Goal: Task Accomplishment & Management: Use online tool/utility

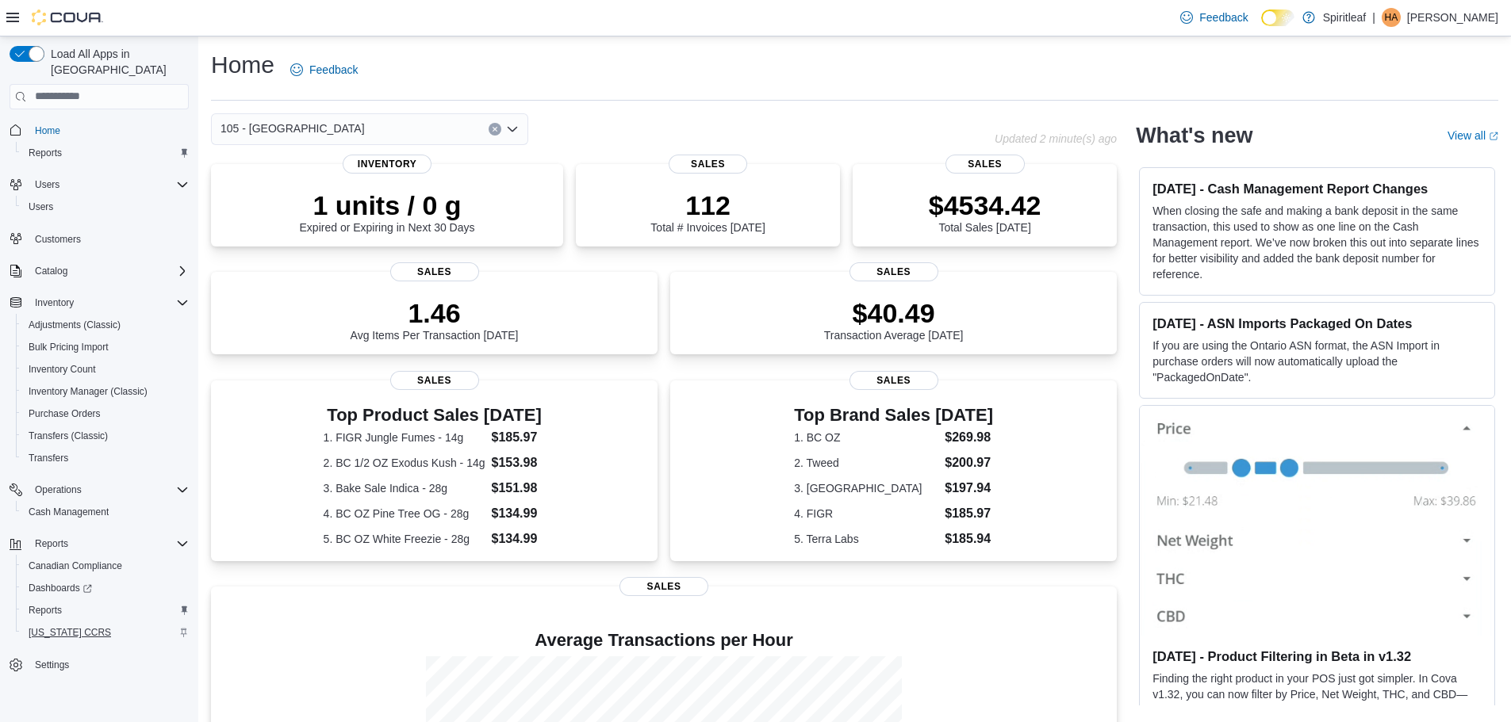
scroll to position [190, 0]
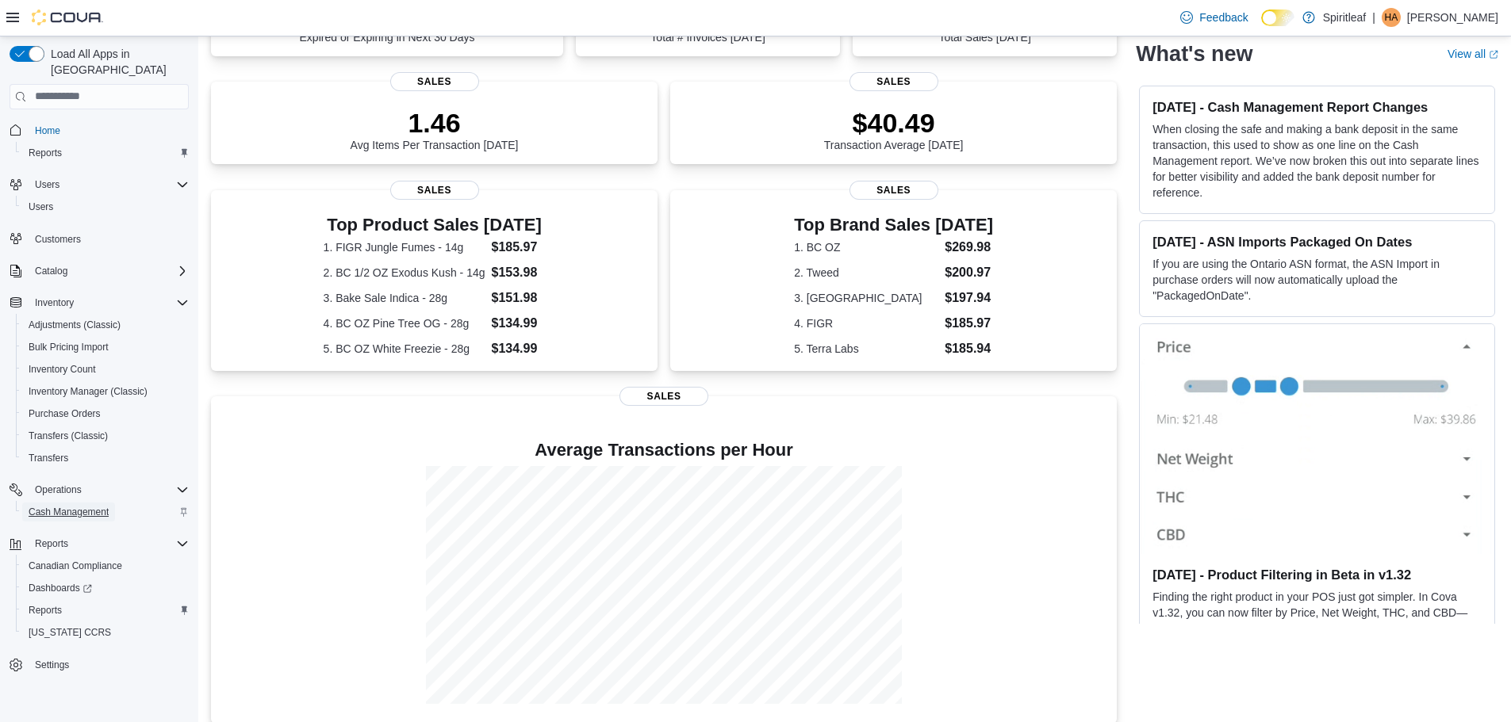
click at [75, 503] on span "Cash Management" at bounding box center [69, 512] width 80 height 19
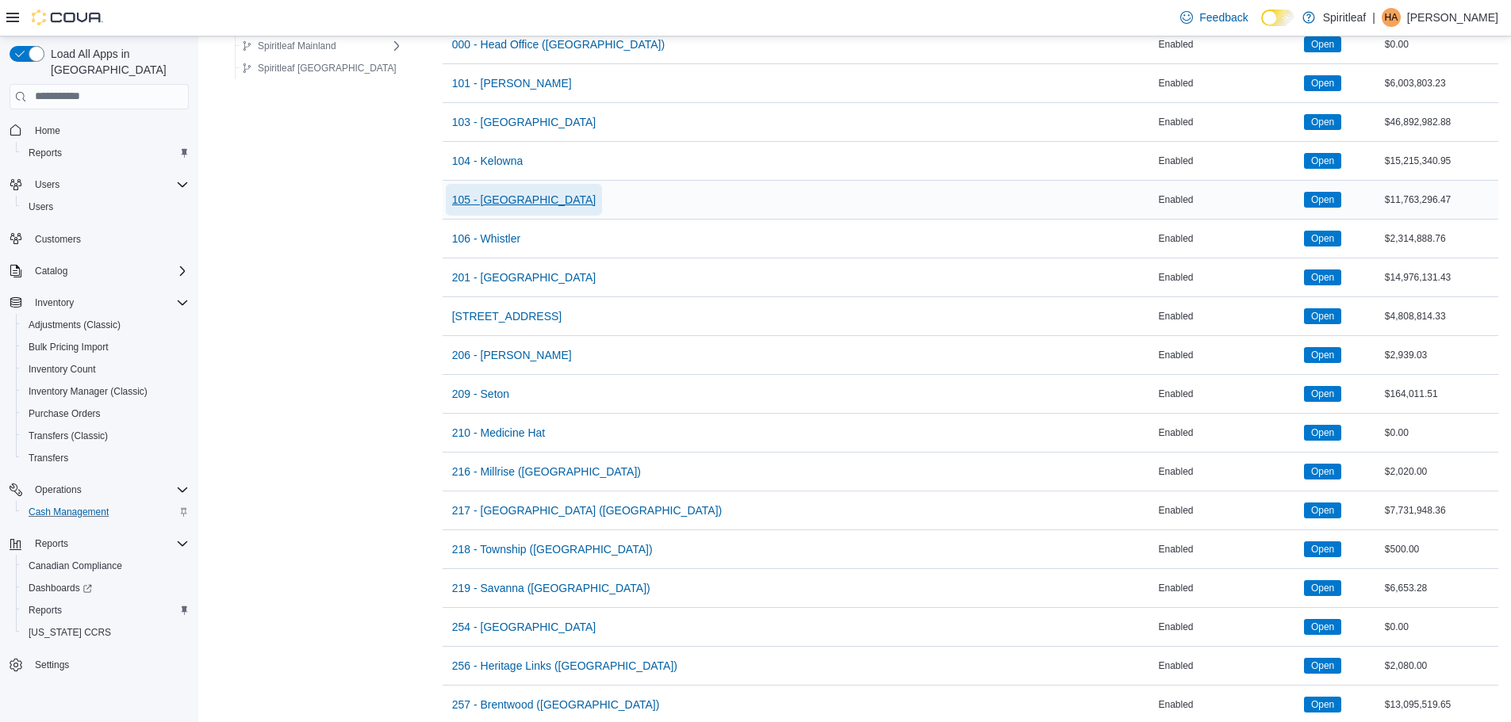
click at [483, 202] on span "105 - [GEOGRAPHIC_DATA]" at bounding box center [524, 200] width 144 height 16
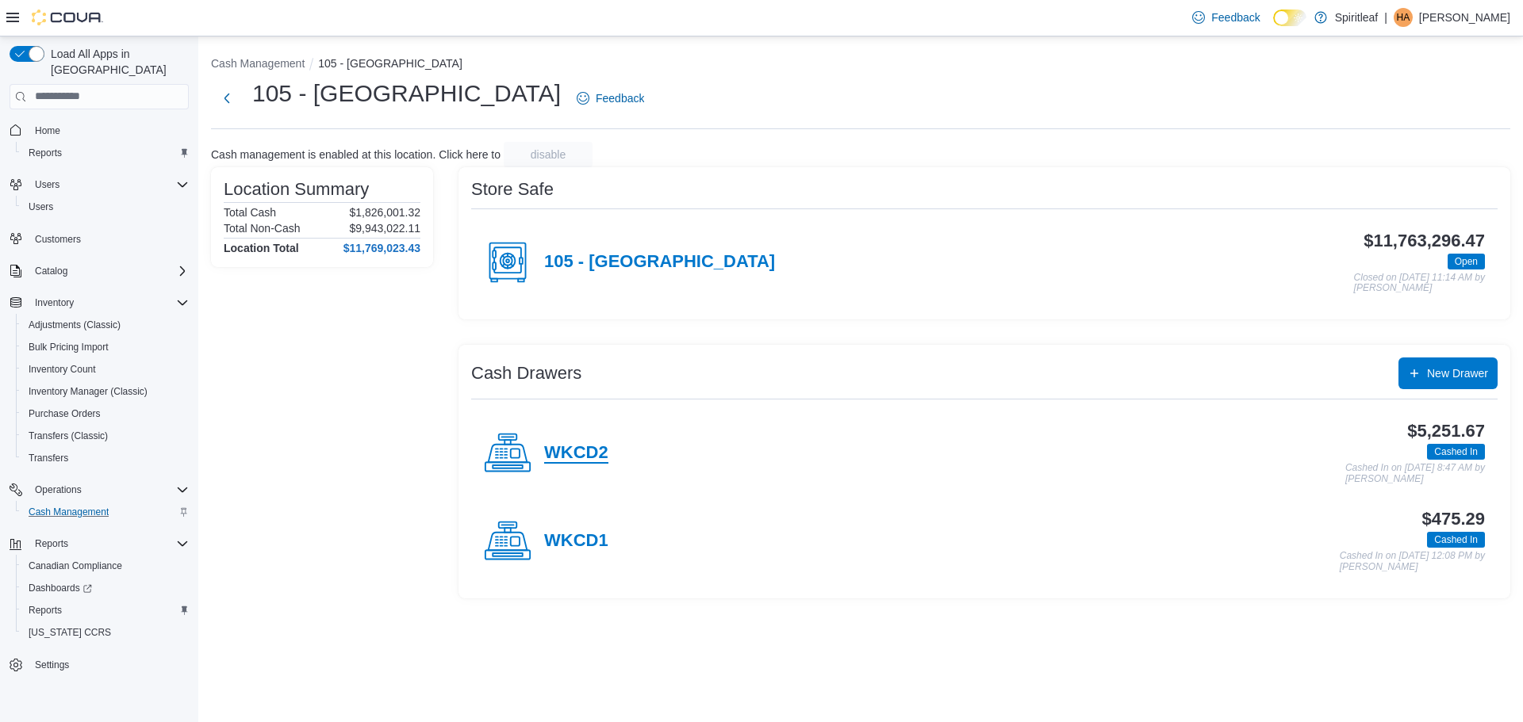
click at [564, 451] on h4 "WKCD2" at bounding box center [576, 453] width 64 height 21
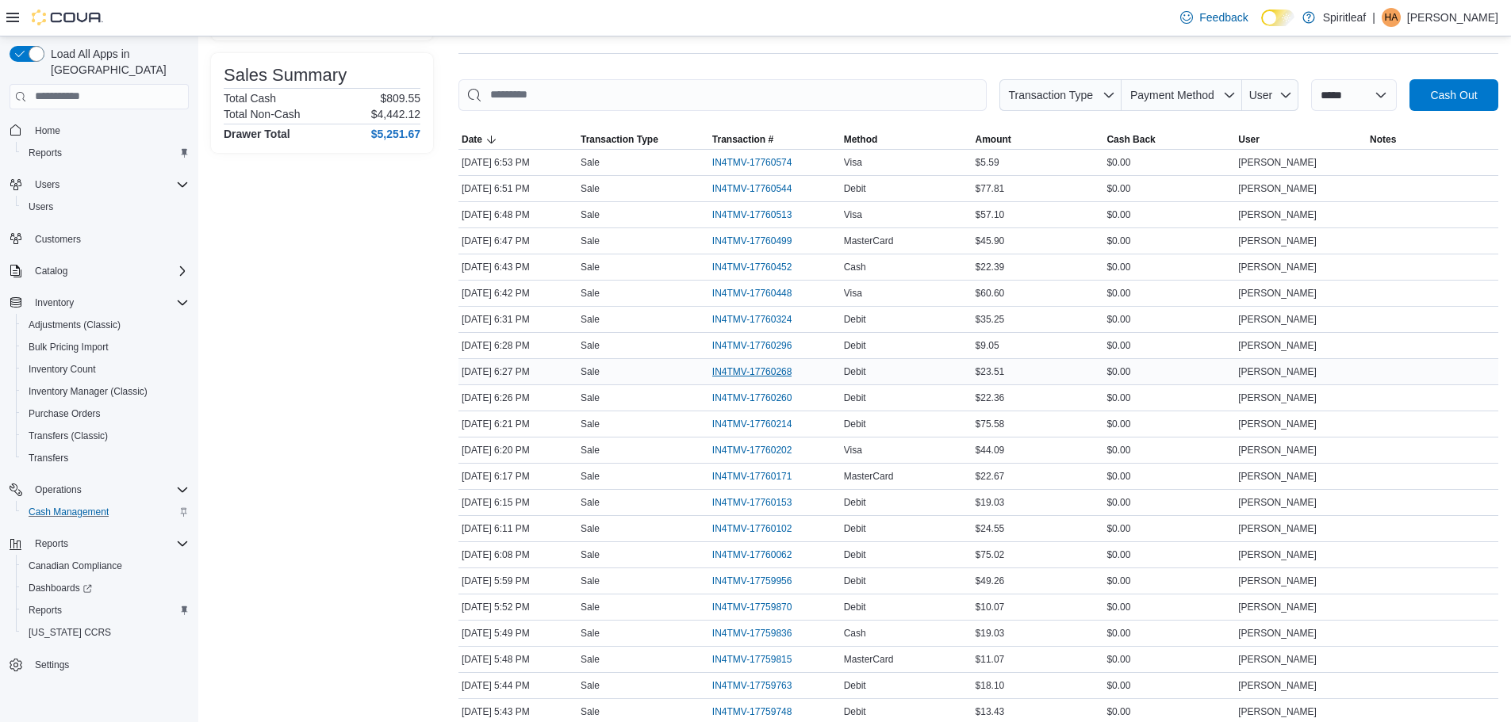
scroll to position [238, 0]
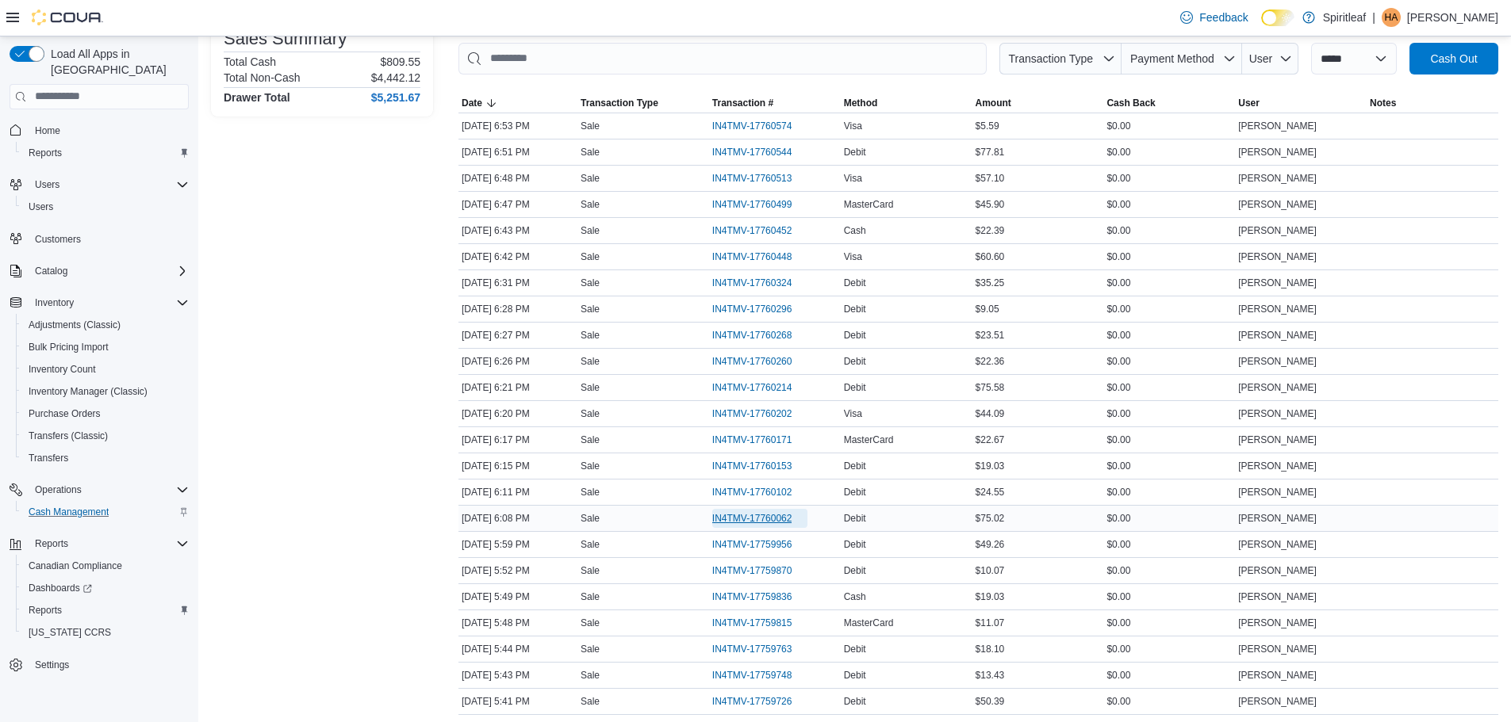
click at [761, 515] on span "IN4TMV-17760062" at bounding box center [752, 518] width 80 height 13
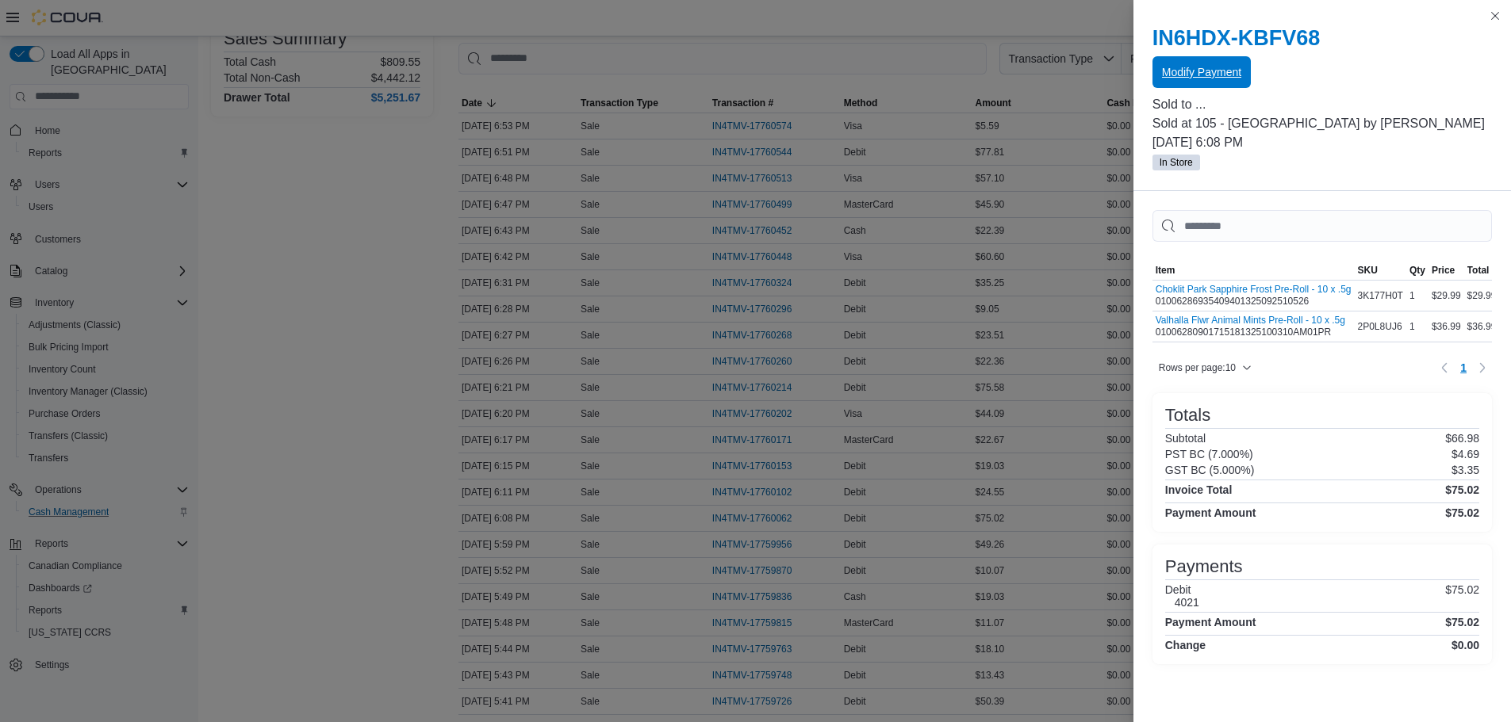
click at [1190, 82] on span "Modify Payment" at bounding box center [1201, 72] width 79 height 32
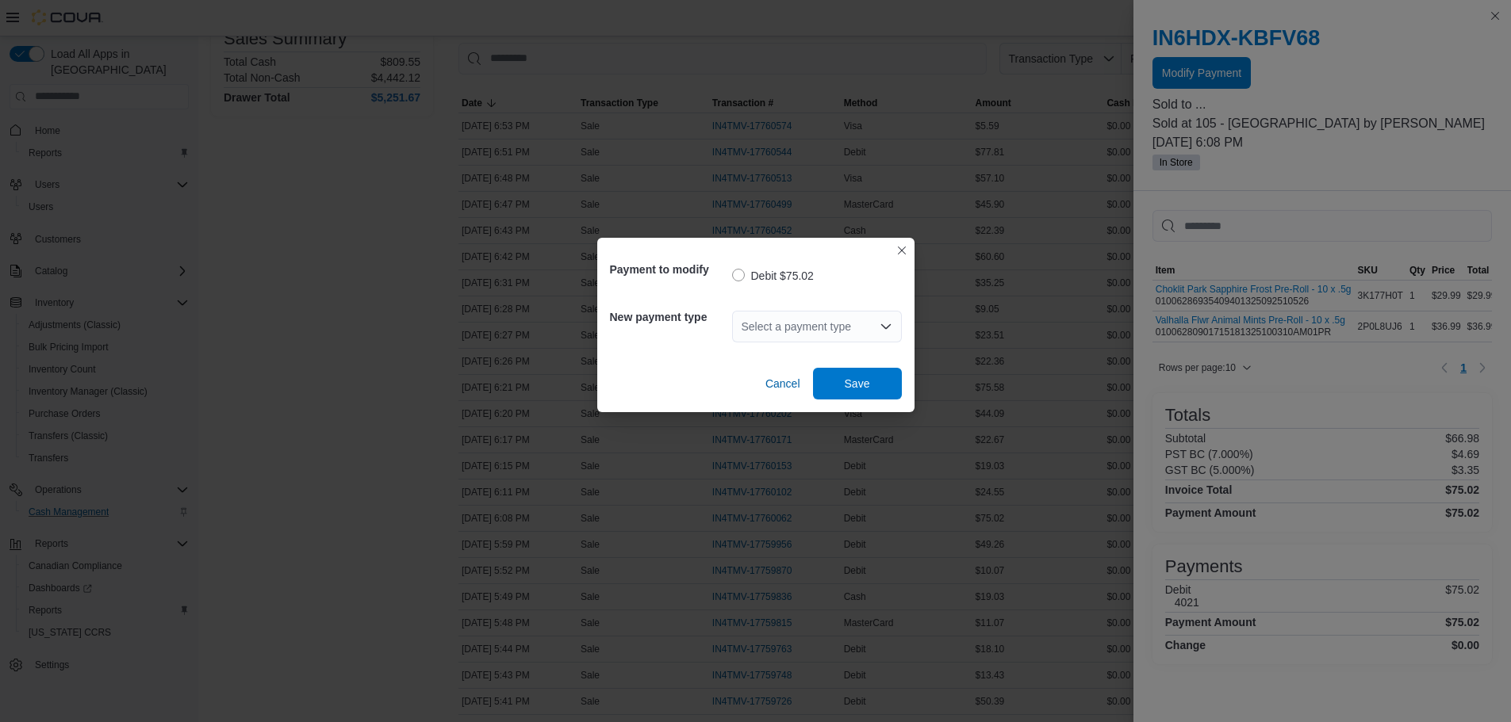
click at [818, 322] on div "Select a payment type" at bounding box center [817, 327] width 170 height 32
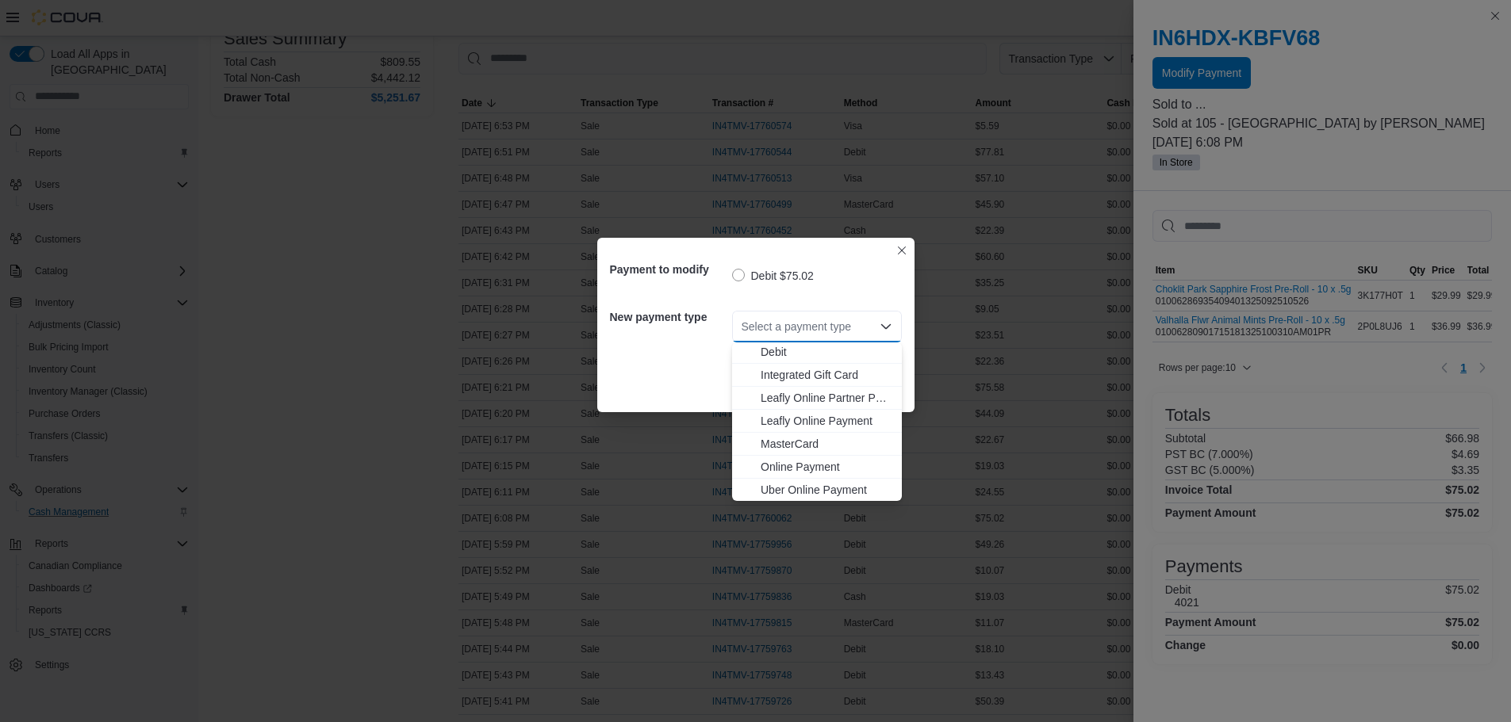
scroll to position [140, 0]
click at [772, 487] on span "Visa" at bounding box center [826, 489] width 132 height 16
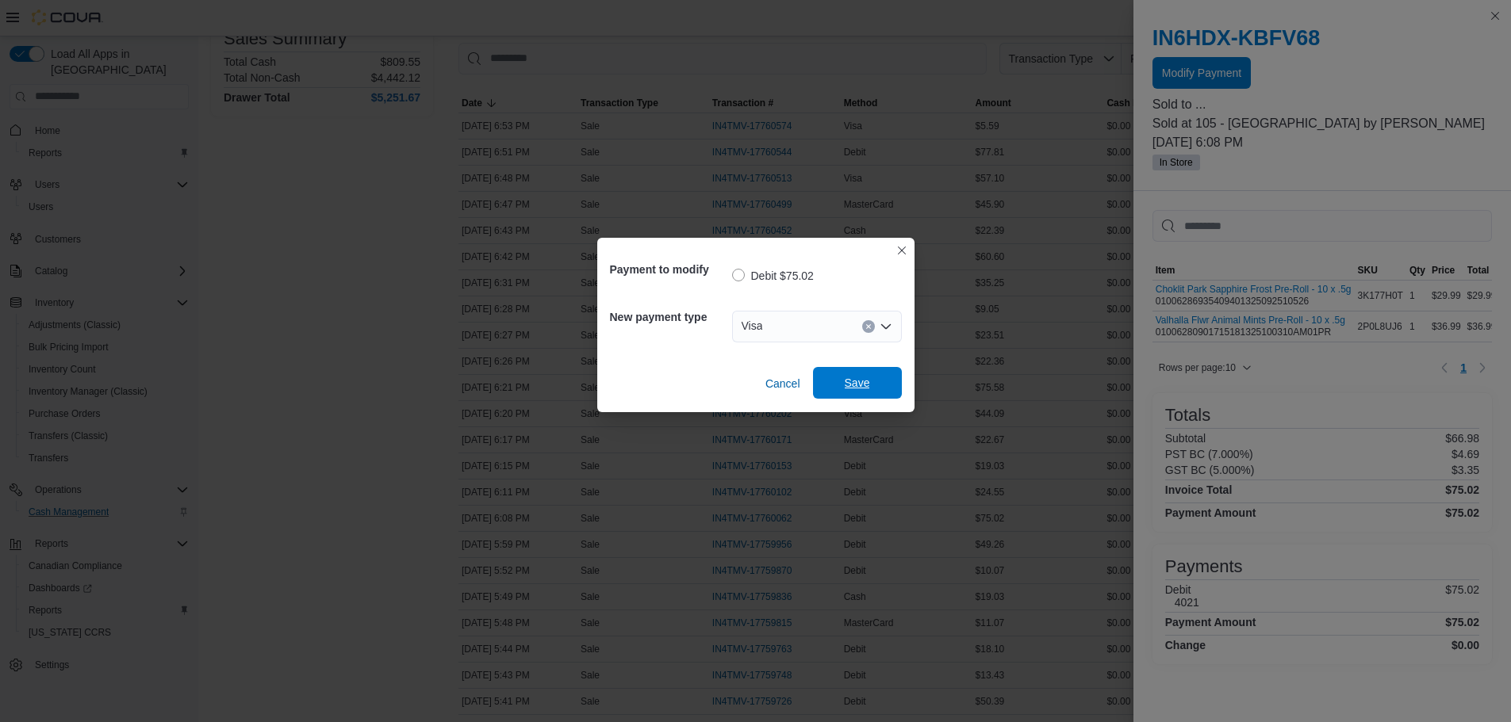
click at [849, 375] on span "Save" at bounding box center [857, 383] width 70 height 32
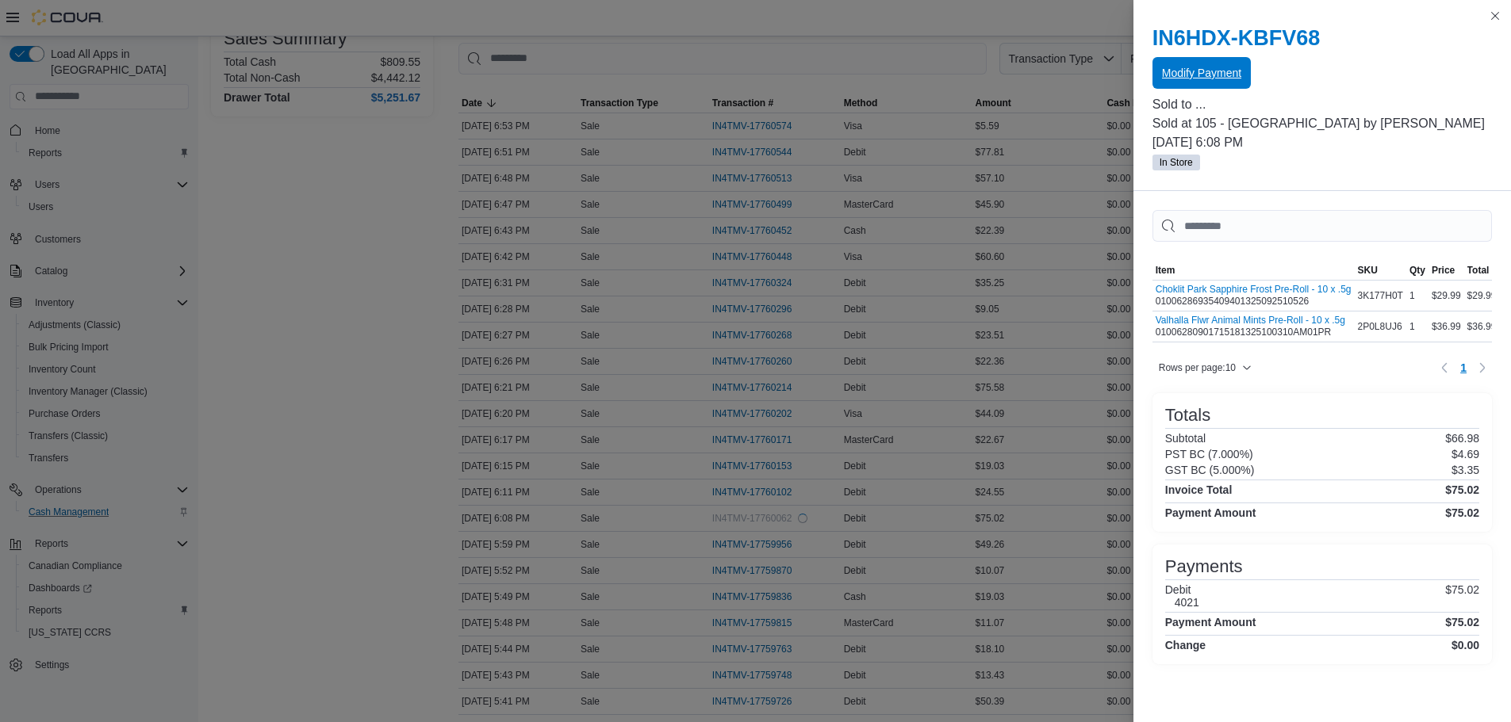
scroll to position [0, 0]
drag, startPoint x: 326, startPoint y: 335, endPoint x: 374, endPoint y: 325, distance: 49.3
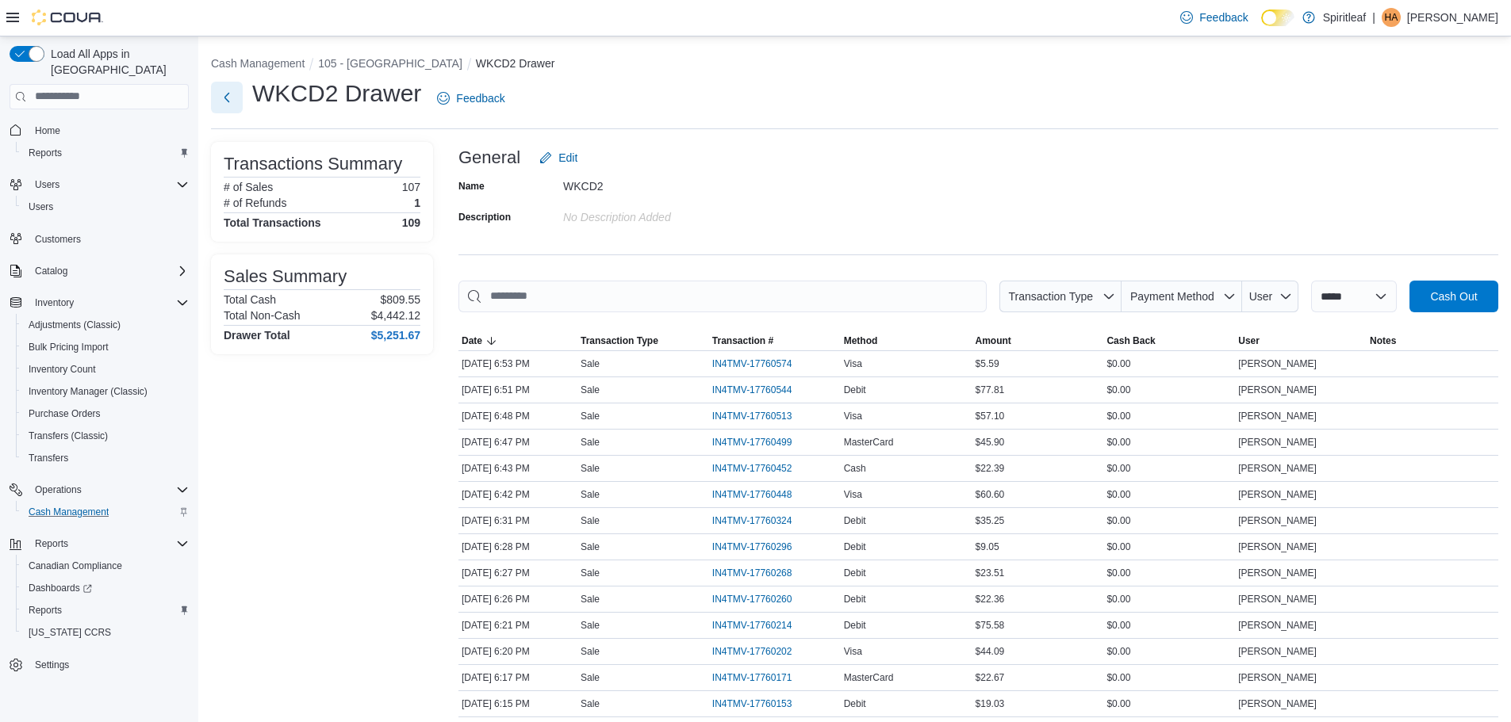
click at [217, 101] on button "Next" at bounding box center [227, 98] width 32 height 32
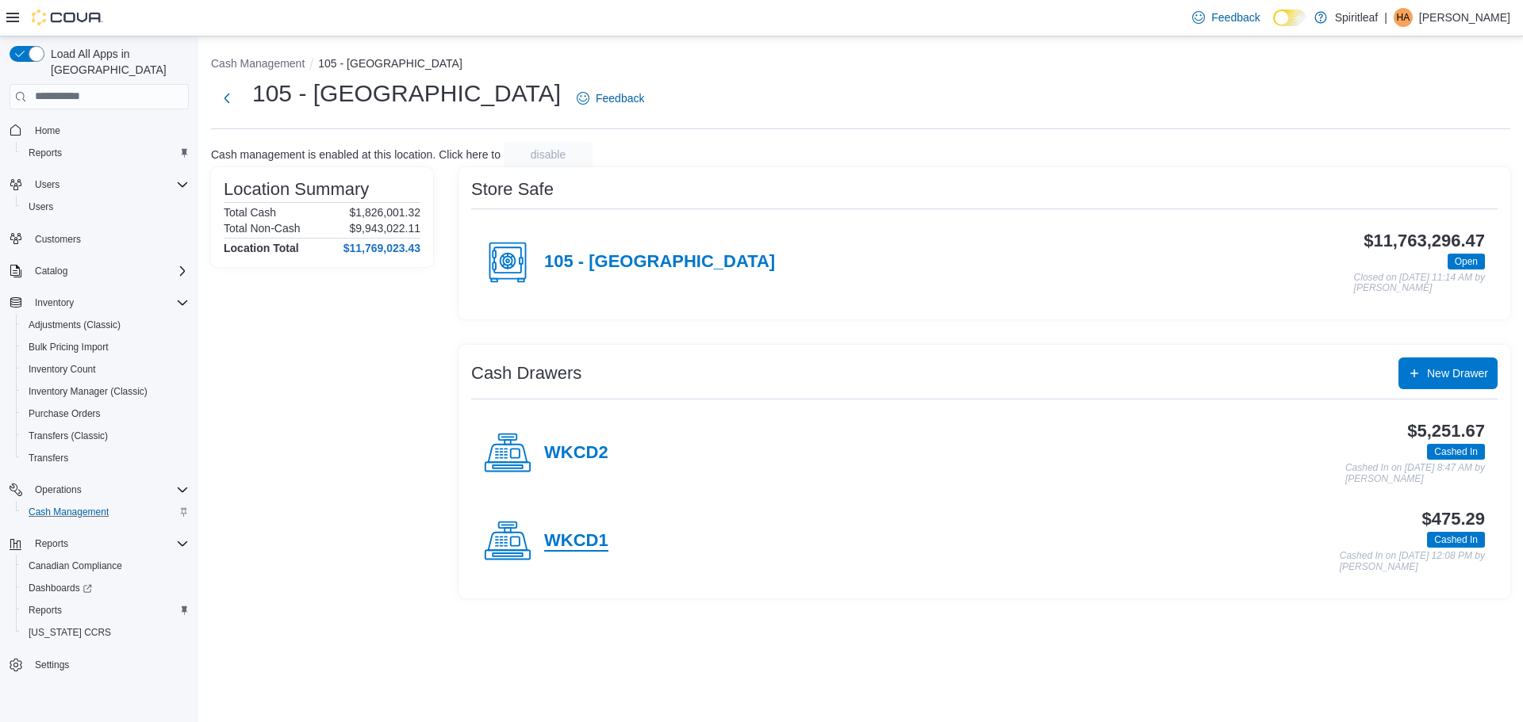
click at [555, 538] on h4 "WKCD1" at bounding box center [576, 541] width 64 height 21
